Goal: Task Accomplishment & Management: Manage account settings

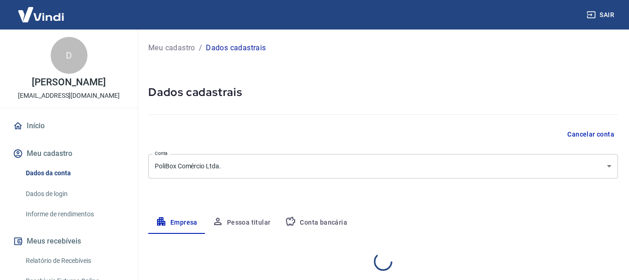
select select "RJ"
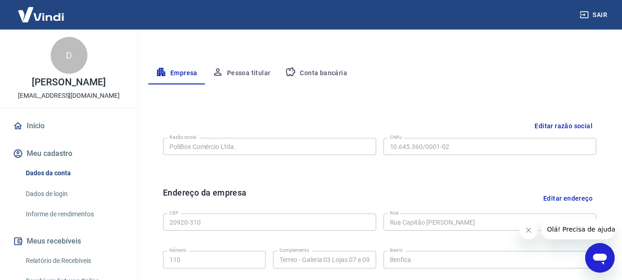
scroll to position [108, 0]
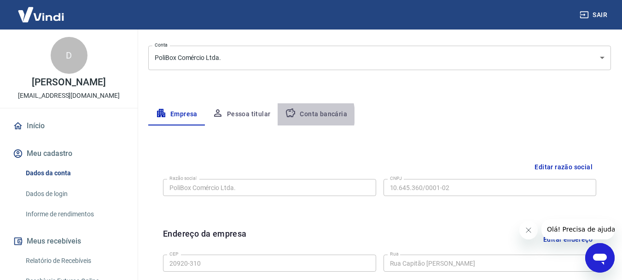
click at [295, 115] on button "Conta bancária" at bounding box center [316, 114] width 77 height 22
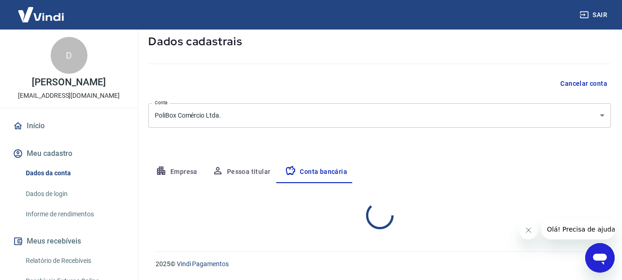
select select "1"
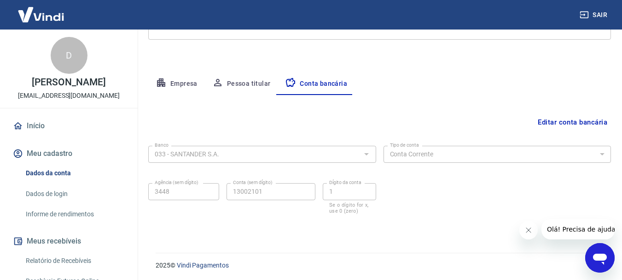
scroll to position [140, 0]
